Goal: Task Accomplishment & Management: Manage account settings

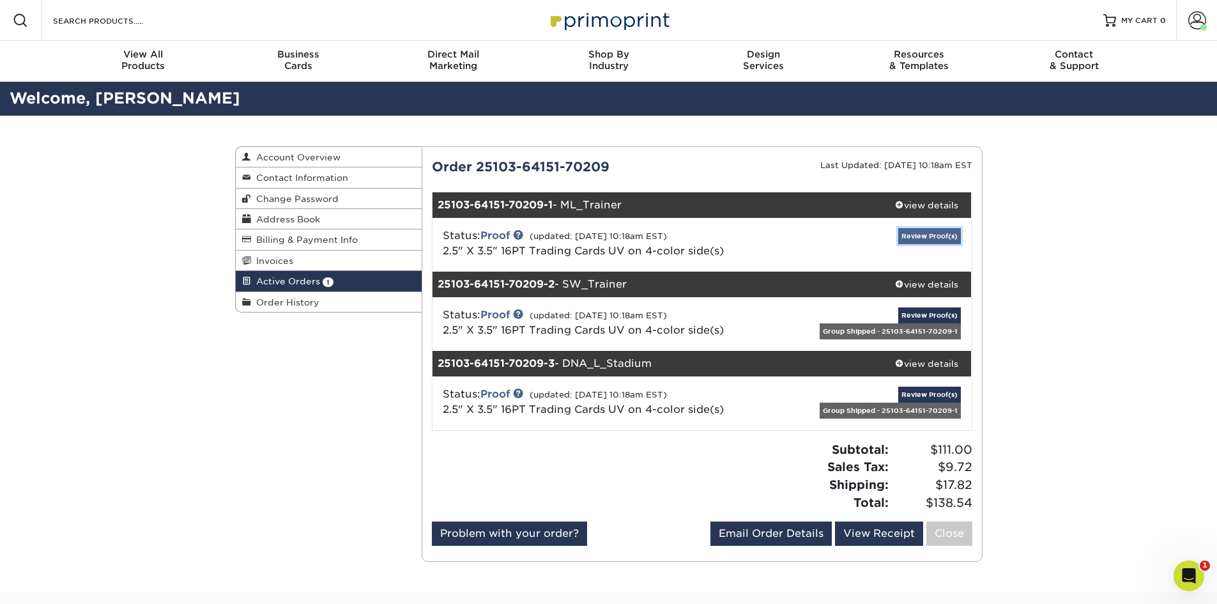
click at [923, 231] on link "Review Proof(s)" at bounding box center [930, 236] width 63 height 16
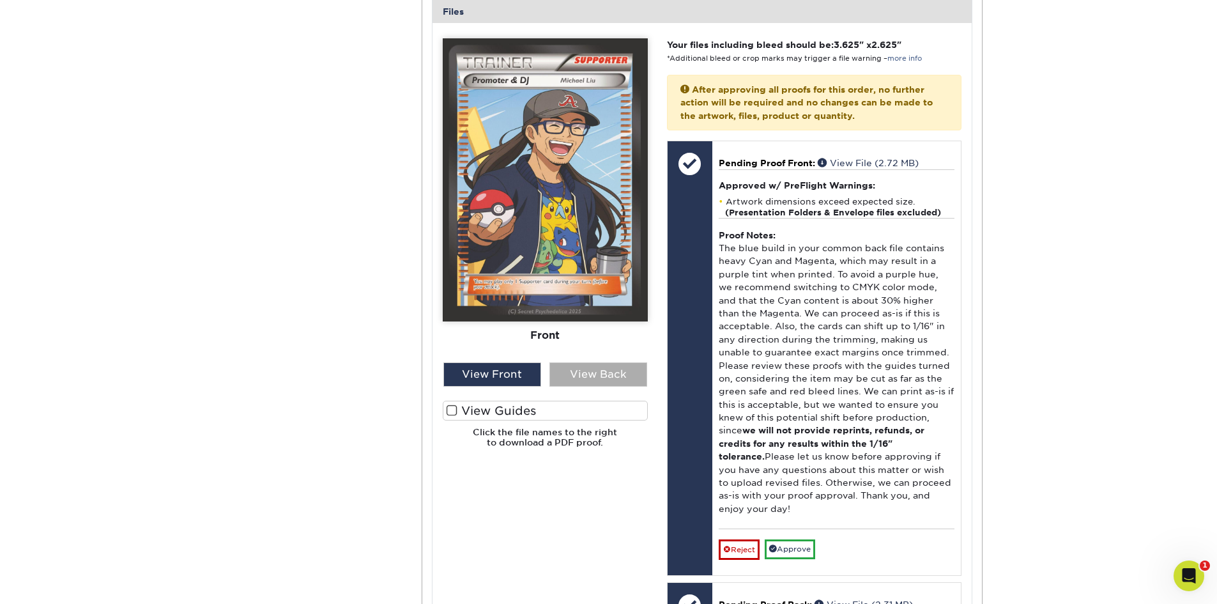
scroll to position [639, 0]
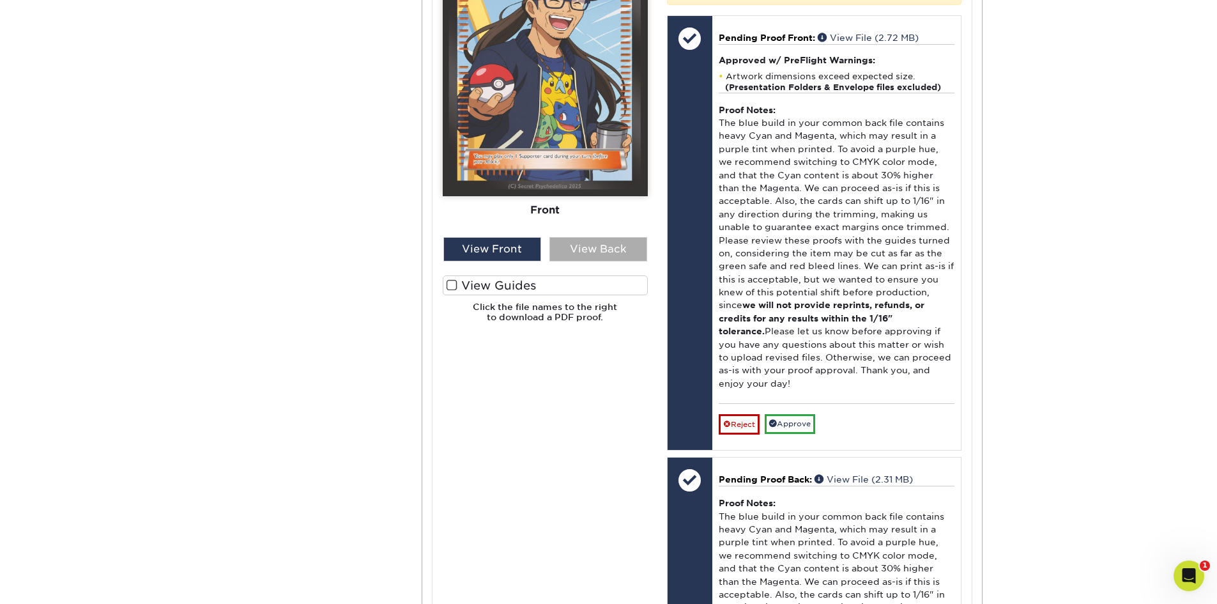
click at [601, 250] on div "View Back" at bounding box center [599, 249] width 98 height 24
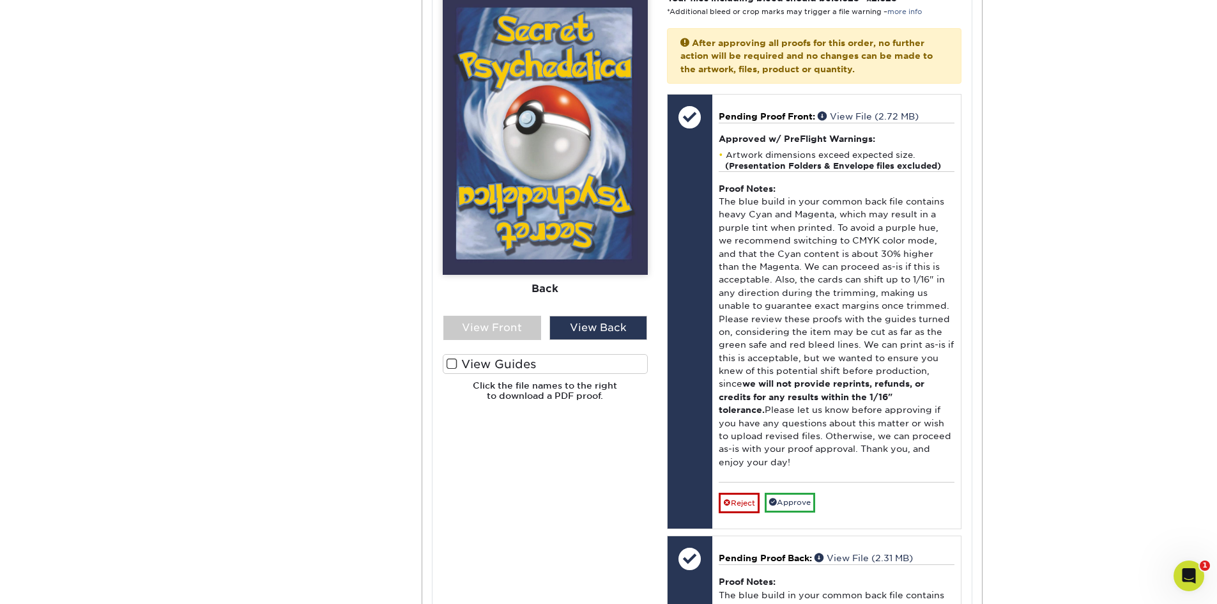
scroll to position [575, 0]
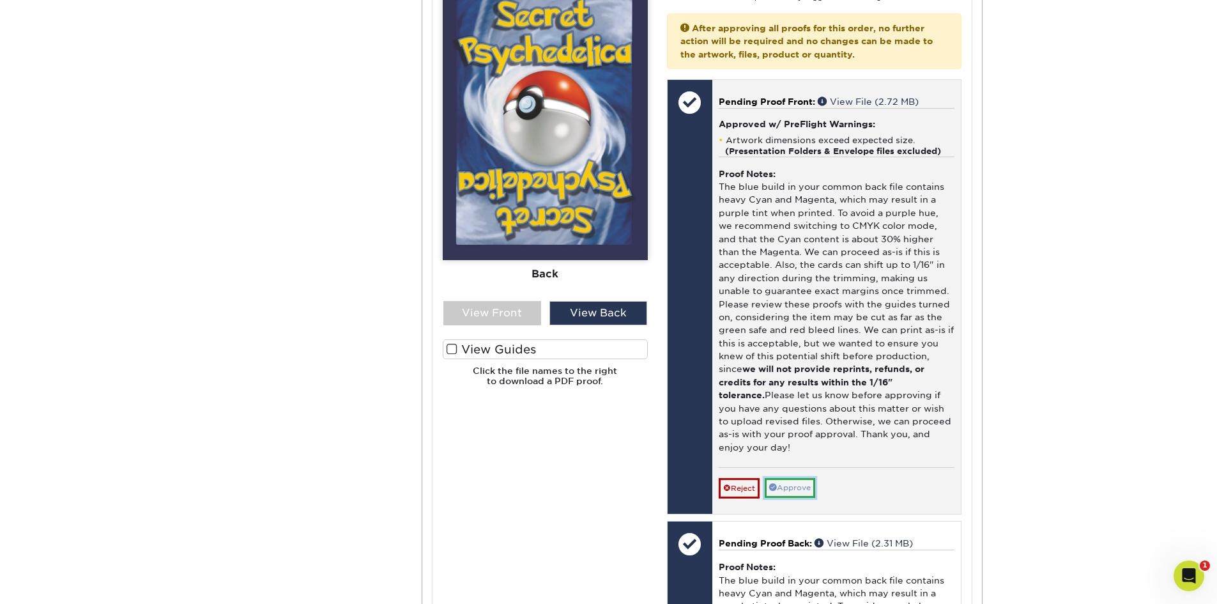
click at [797, 490] on link "Approve" at bounding box center [790, 488] width 50 height 20
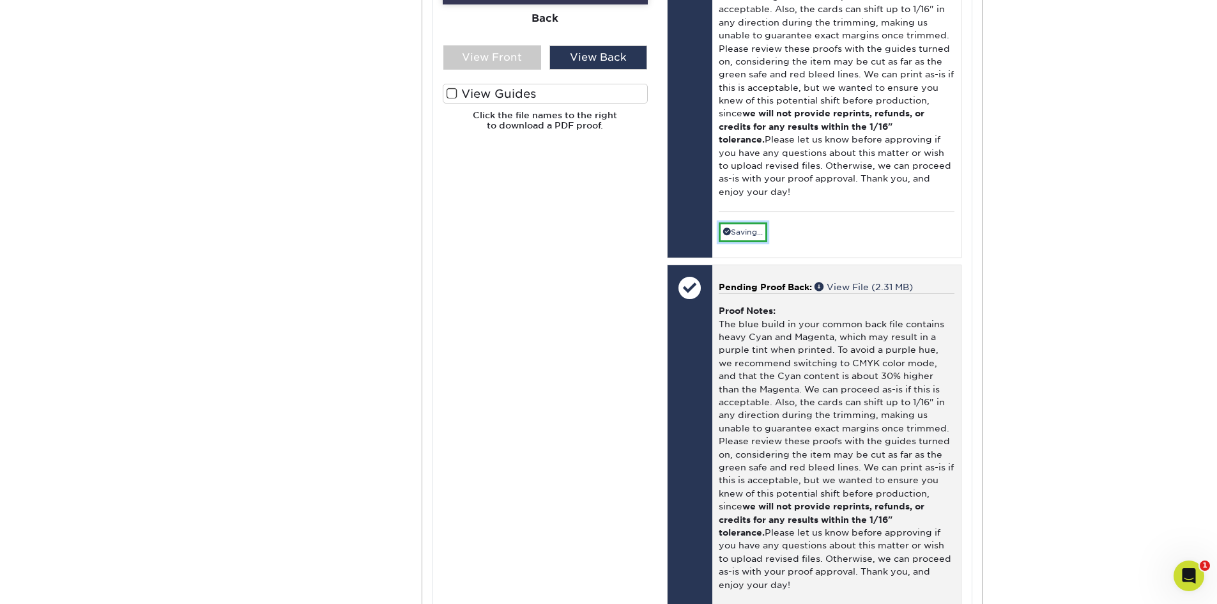
scroll to position [1023, 0]
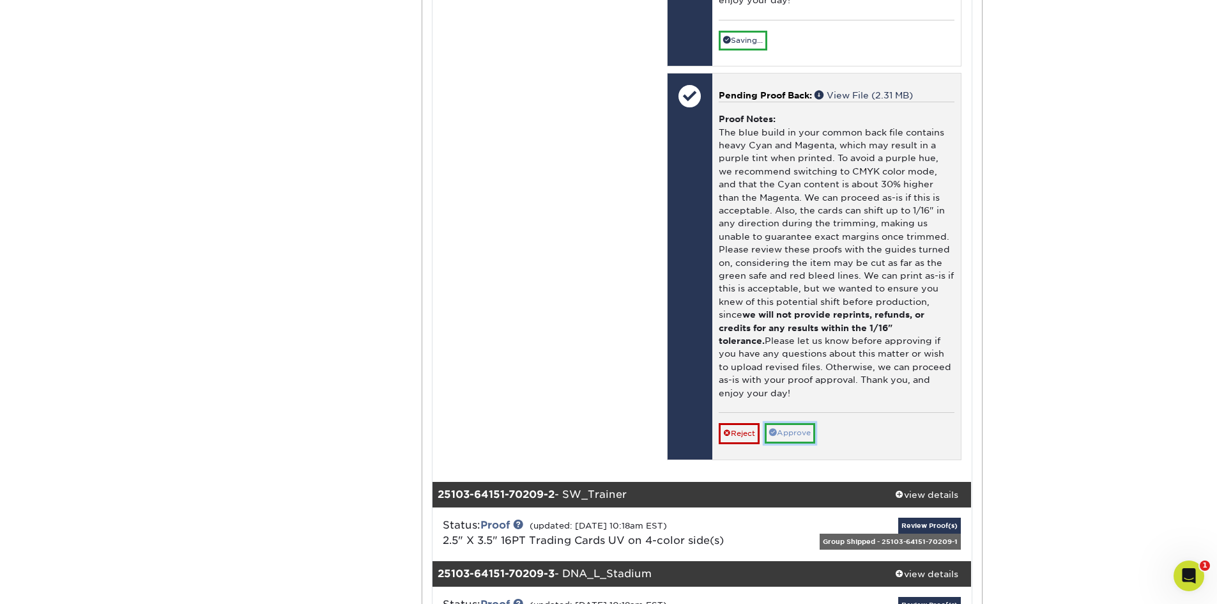
click at [800, 433] on link "Approve" at bounding box center [790, 433] width 50 height 20
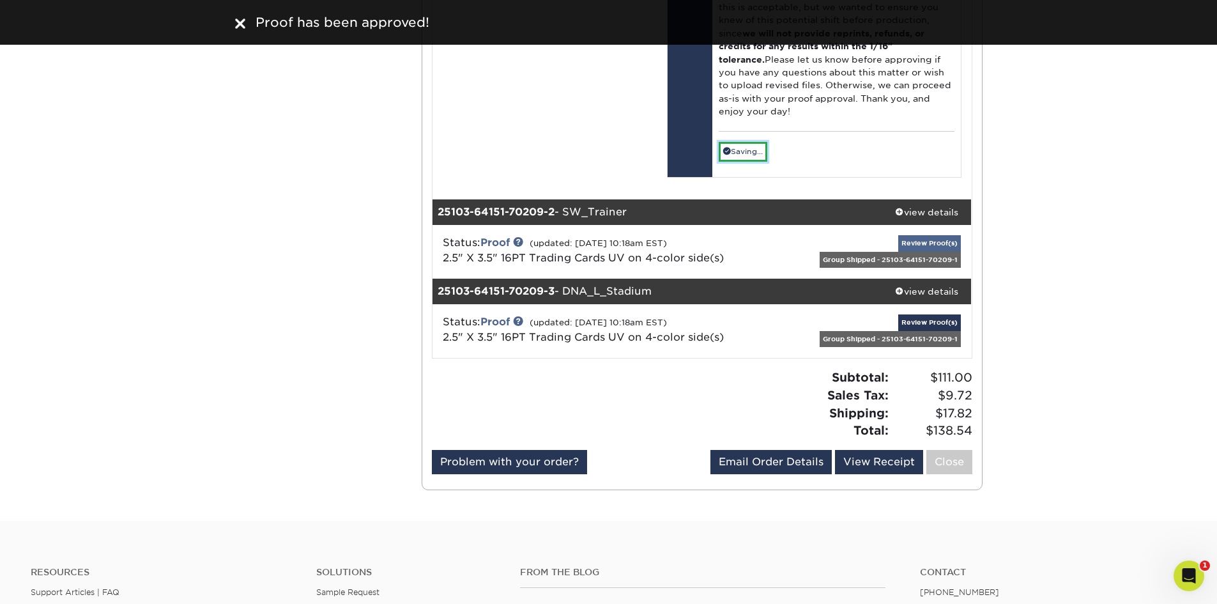
scroll to position [1278, 0]
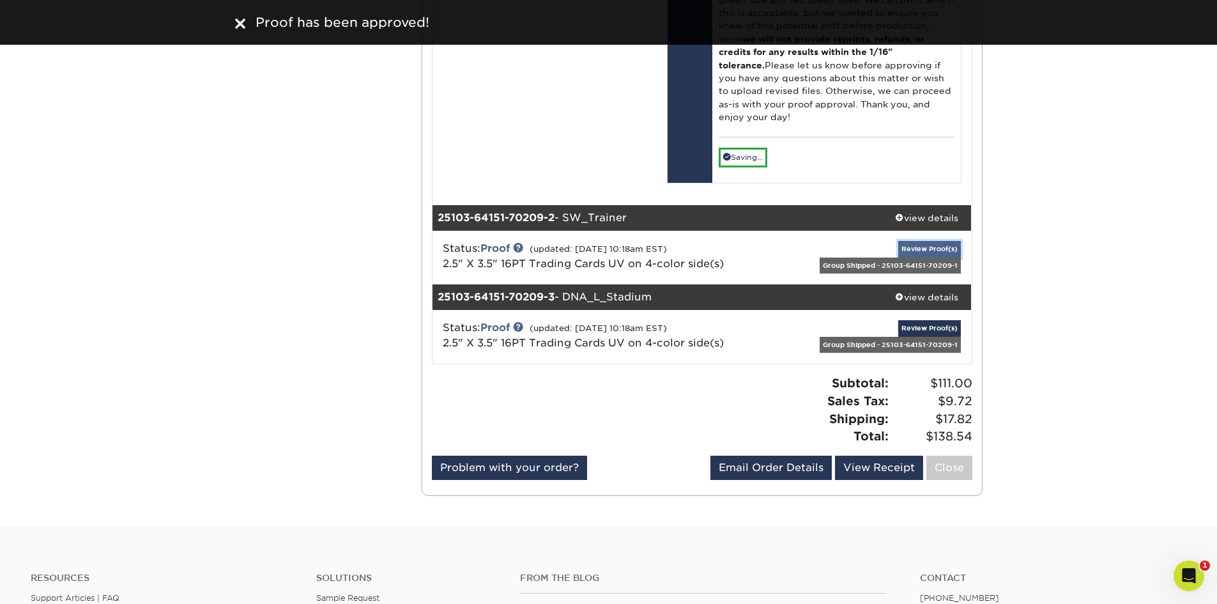
click at [929, 244] on link "Review Proof(s)" at bounding box center [930, 249] width 63 height 16
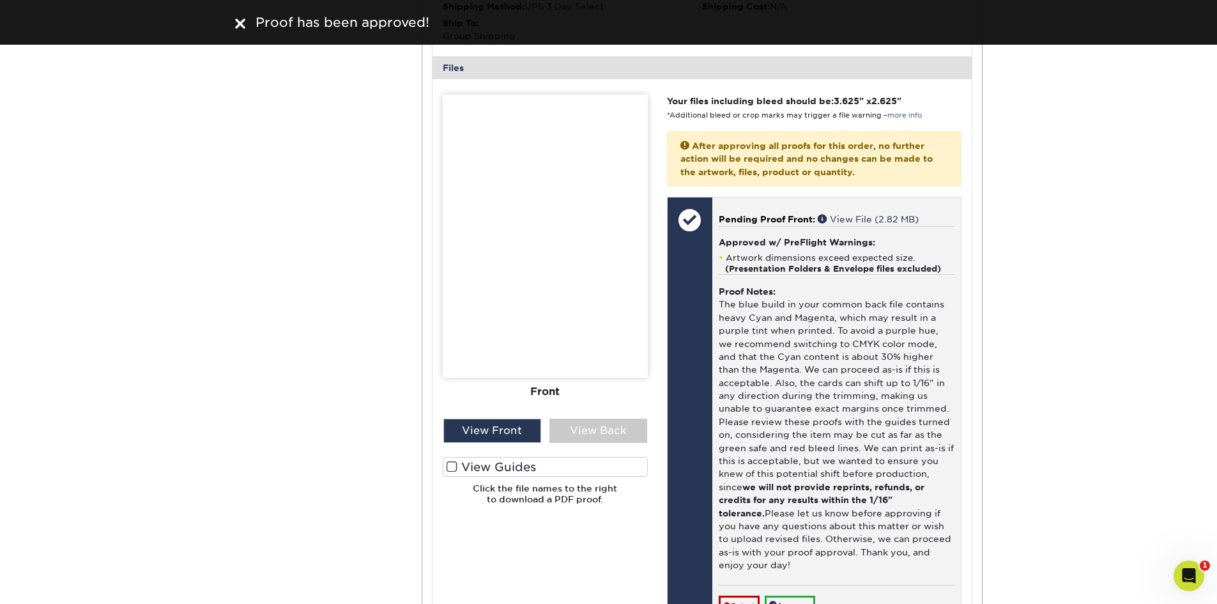
scroll to position [1726, 0]
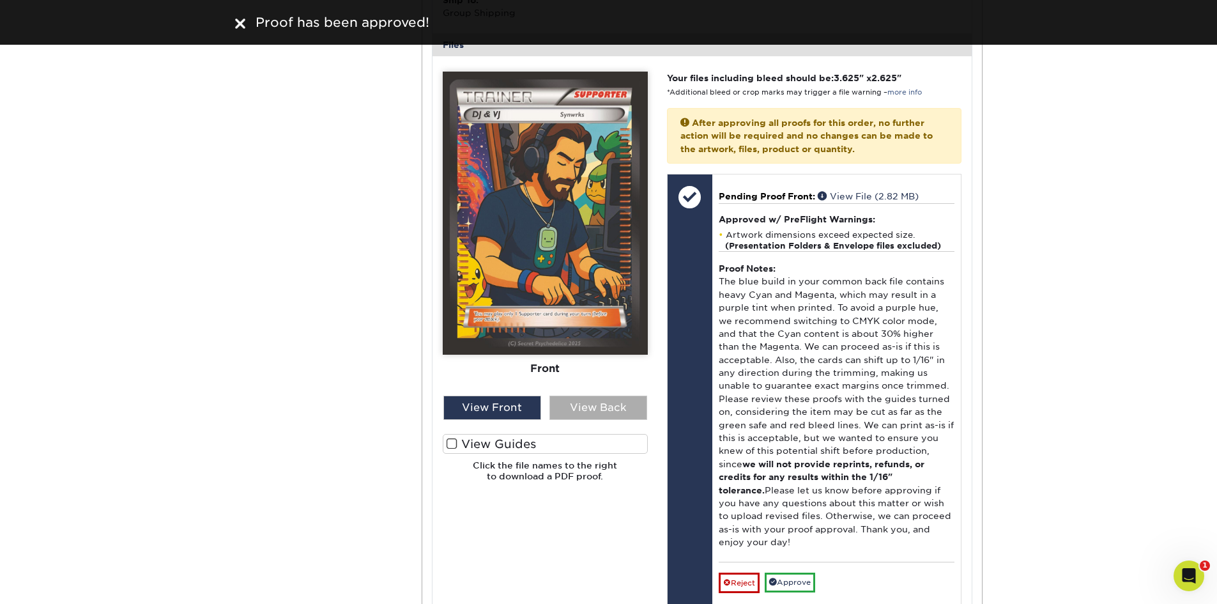
click at [608, 400] on div "View Back" at bounding box center [599, 408] width 98 height 24
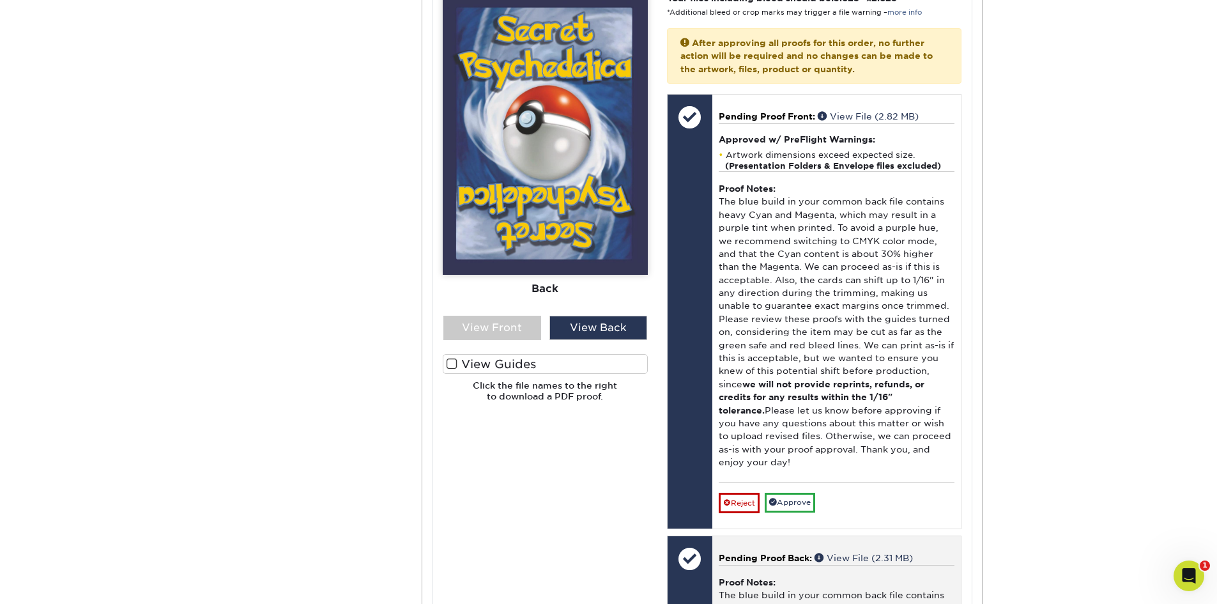
scroll to position [1981, 0]
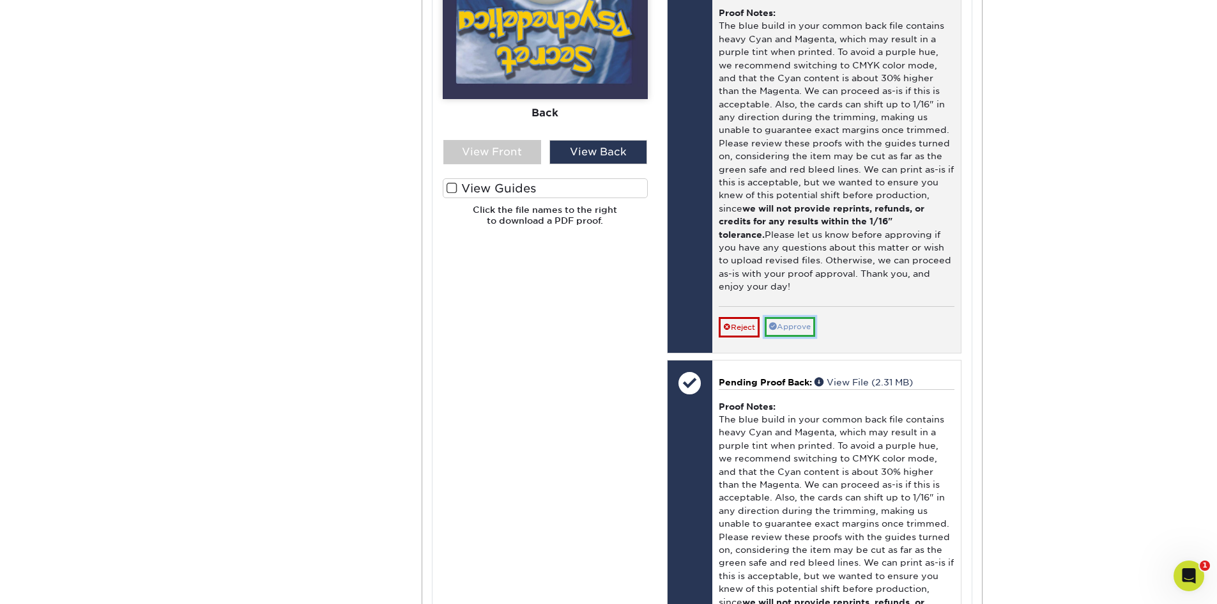
click at [791, 323] on link "Approve" at bounding box center [790, 327] width 50 height 20
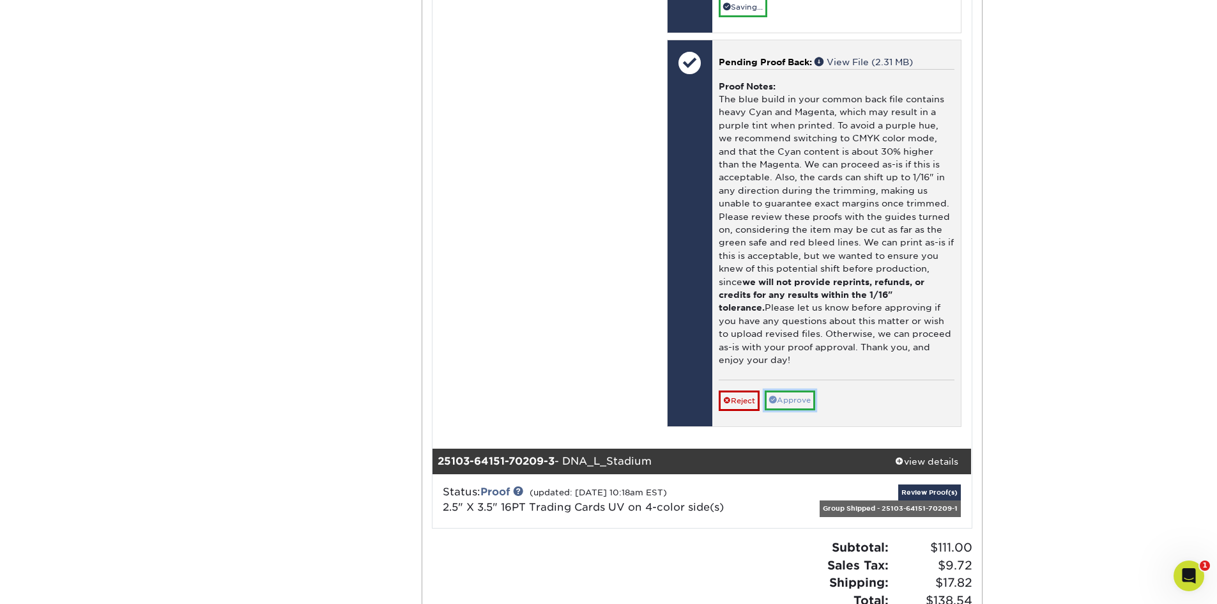
click at [796, 403] on link "Approve" at bounding box center [790, 400] width 50 height 20
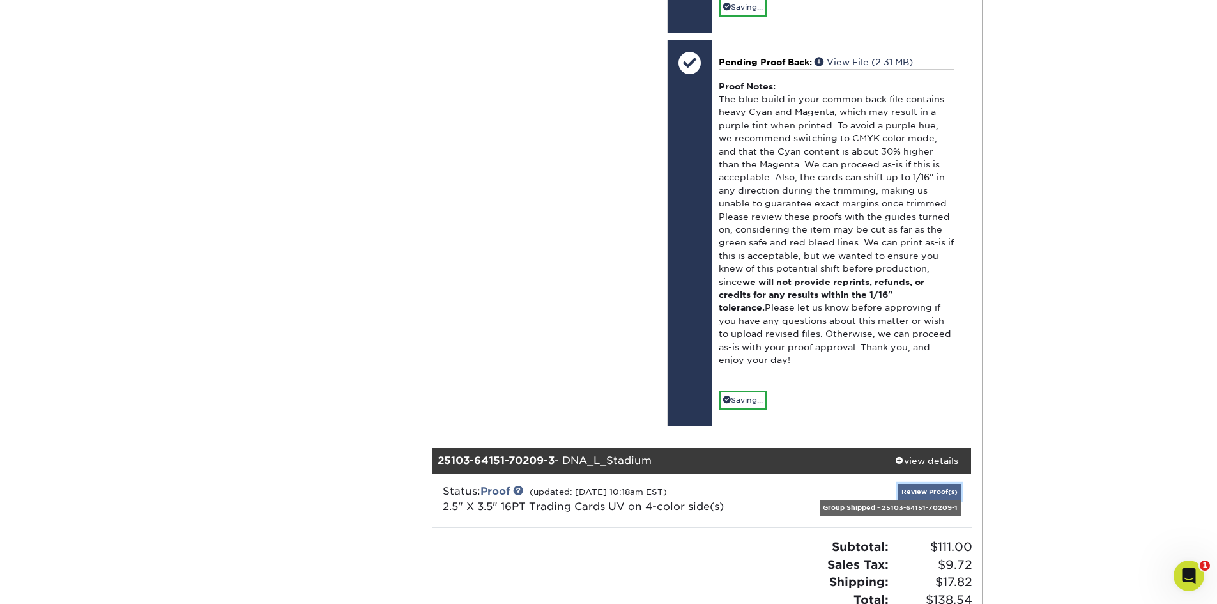
click at [945, 493] on link "Review Proof(s)" at bounding box center [930, 492] width 63 height 16
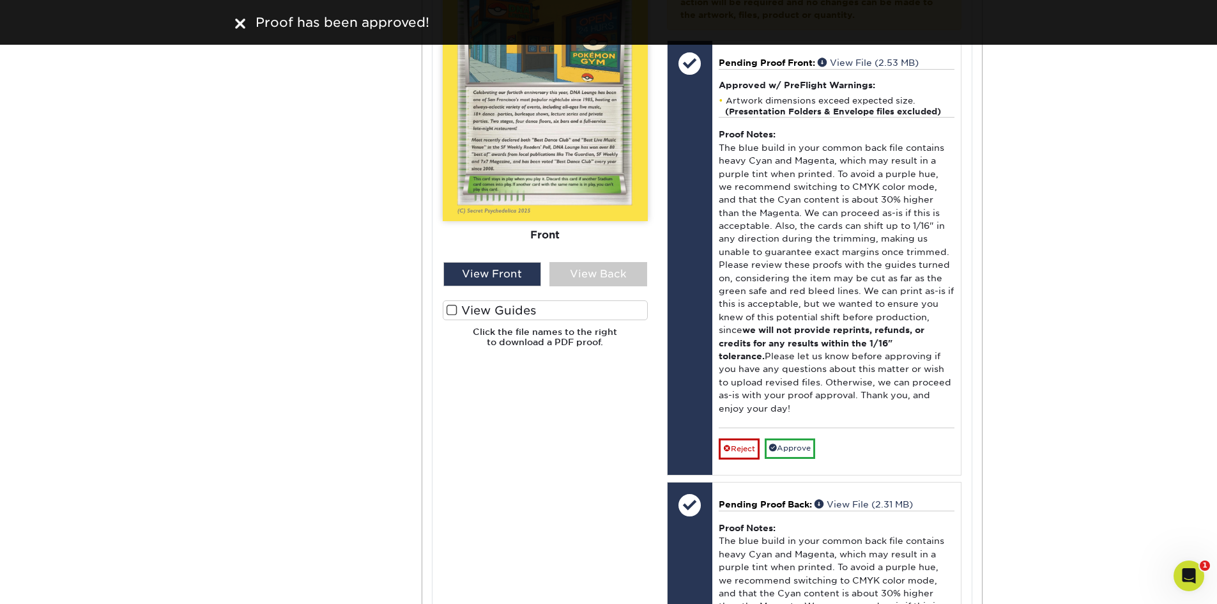
scroll to position [3112, 0]
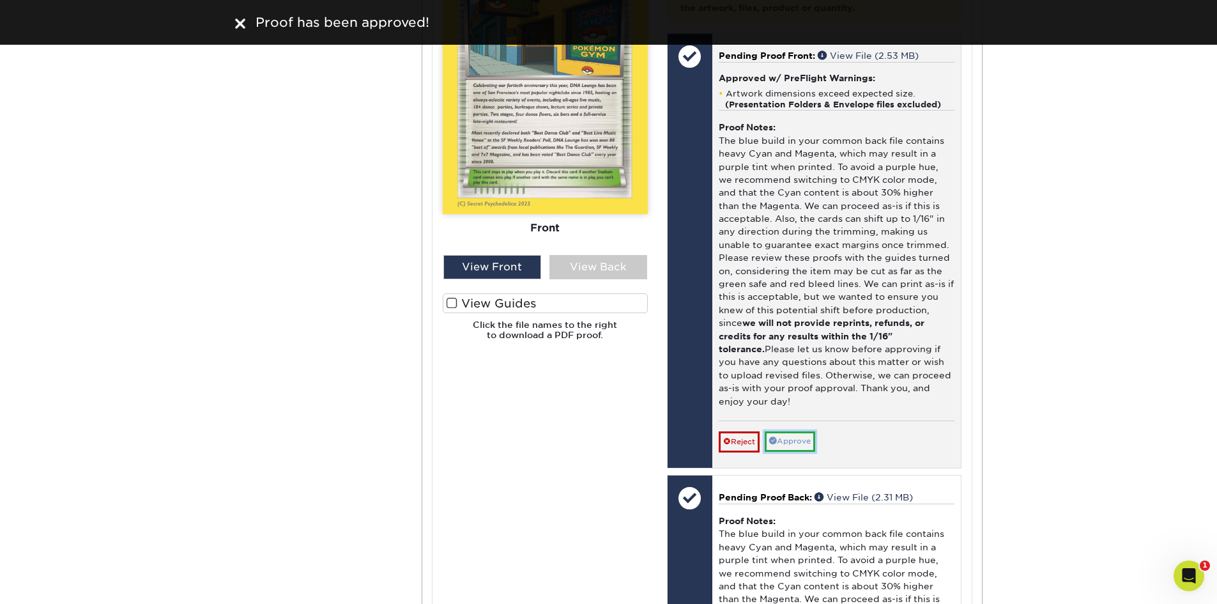
click at [795, 442] on link "Approve" at bounding box center [790, 441] width 50 height 20
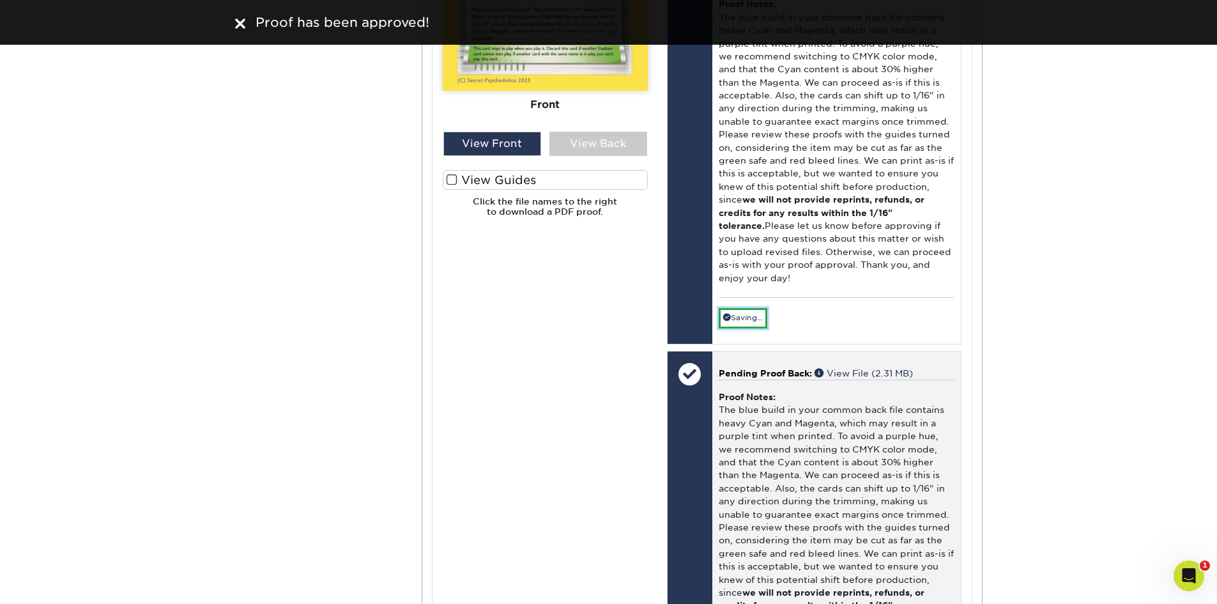
scroll to position [3431, 0]
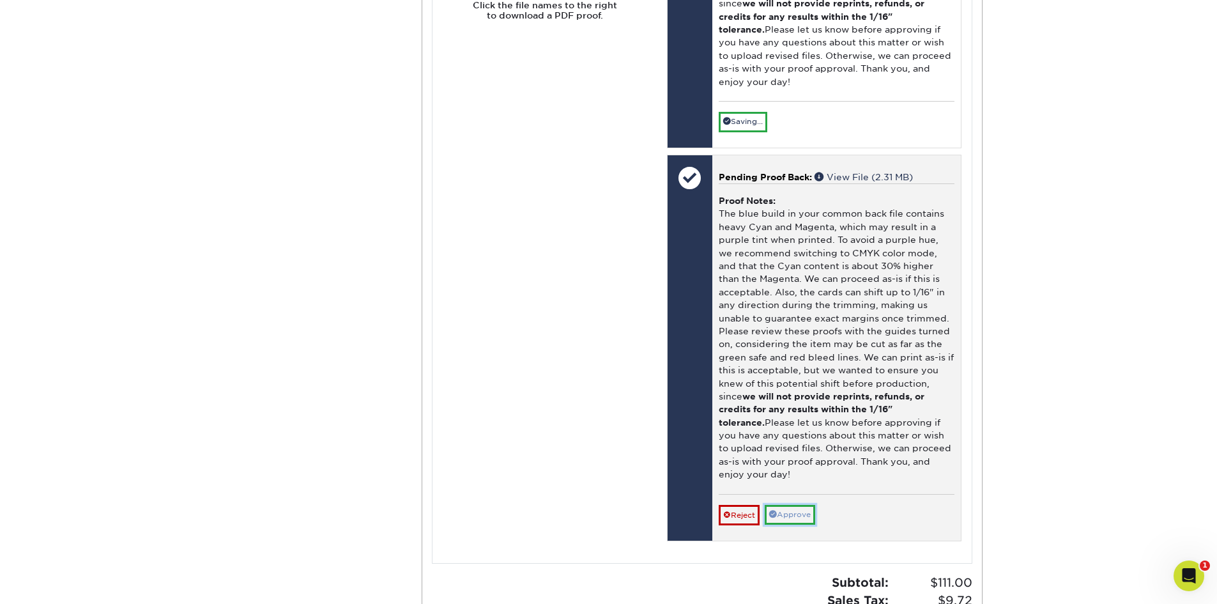
click at [805, 518] on link "Approve" at bounding box center [790, 515] width 50 height 20
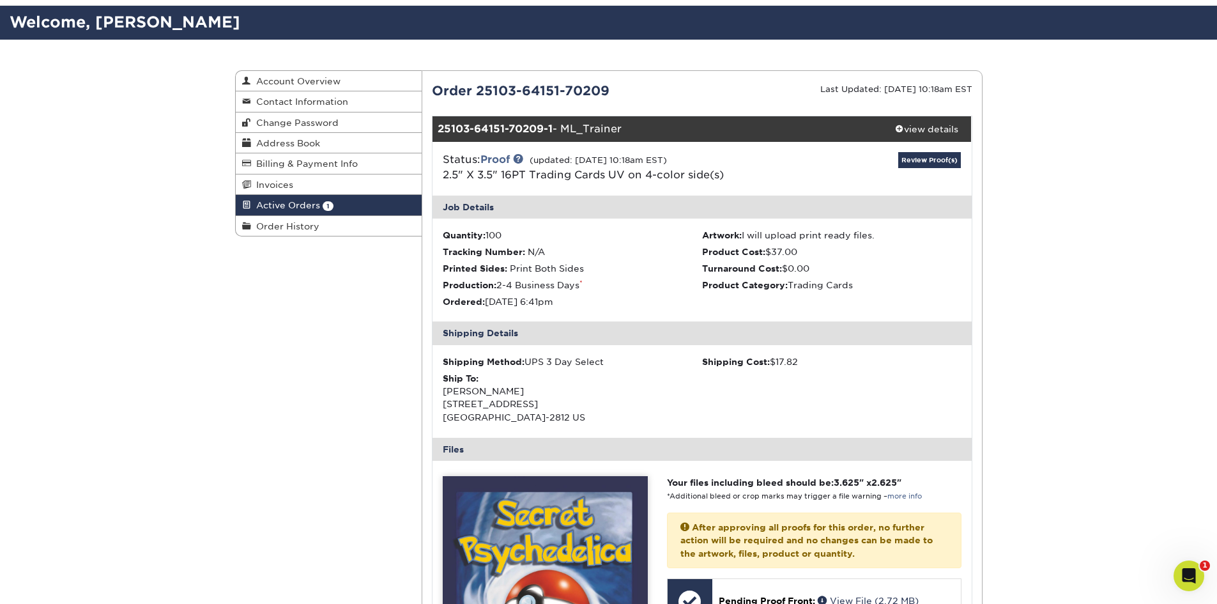
scroll to position [0, 0]
